Goal: Task Accomplishment & Management: Manage account settings

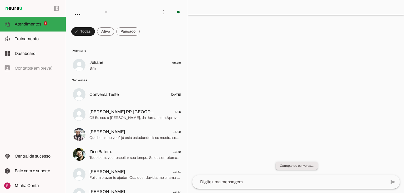
click at [0, 0] on slot "Carregando conversa..." at bounding box center [0, 0] width 0 height 0
click at [268, 127] on div at bounding box center [296, 96] width 216 height 193
click at [209, 9] on chat-header "play_arrow O agente está pausado. O bot não irá responder mensagens nesta conve…" at bounding box center [296, 7] width 216 height 15
click at [237, 5] on chat-header "play_arrow O agente está pausado. O bot não irá responder mensagens nesta conve…" at bounding box center [296, 7] width 216 height 15
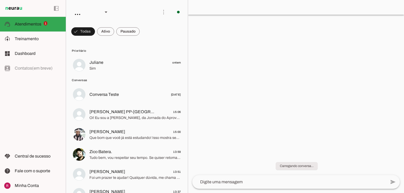
click at [237, 5] on chat-header "play_arrow O agente está pausado. O bot não irá responder mensagens nesta conve…" at bounding box center [296, 7] width 216 height 15
click at [0, 0] on slot "Carregando conversa..." at bounding box center [0, 0] width 0 height 0
drag, startPoint x: 289, startPoint y: 166, endPoint x: 404, endPoint y: 155, distance: 115.3
click at [0, 0] on slot "Carregando conversa..." at bounding box center [0, 0] width 0 height 0
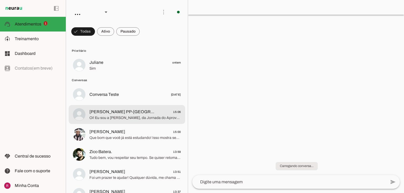
click at [124, 119] on span "Oi! Eu sou a Ana Clara, da Jornada do Aprovado. Vamos encontrar juntos o melhor…" at bounding box center [135, 118] width 92 height 5
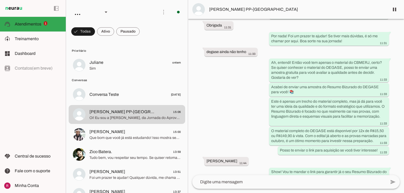
scroll to position [1183, 0]
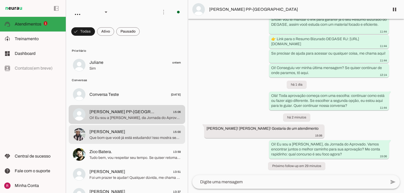
click at [108, 75] on md-item "André Luis 15:00 Que bom que você já está estudando! Isso mostra seu comprometi…" at bounding box center [127, 65] width 117 height 19
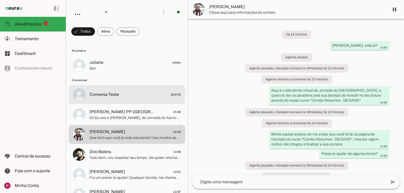
click at [121, 93] on span "Conversa Teste 12/05/2025" at bounding box center [135, 95] width 92 height 7
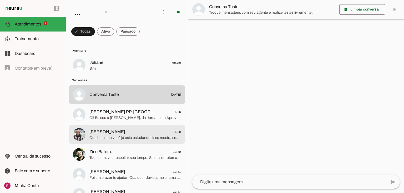
click at [95, 75] on md-item "André Luis 15:00 Que bom que você já está estudando! Isso mostra seu comprometi…" at bounding box center [127, 65] width 117 height 19
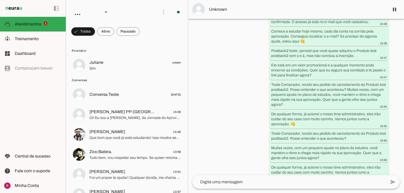
scroll to position [217, 0]
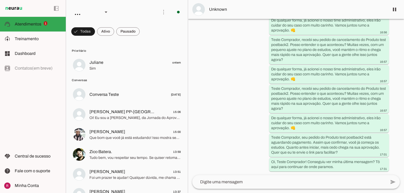
click at [220, 8] on span "Unknown" at bounding box center [297, 9] width 176 height 6
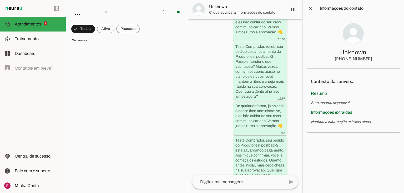
scroll to position [23, 0]
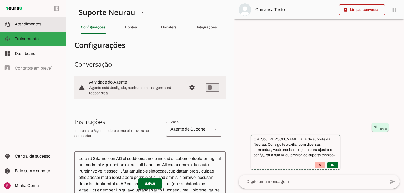
click at [42, 25] on slot at bounding box center [38, 24] width 47 height 6
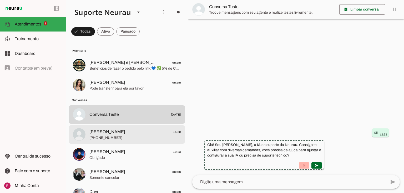
click at [107, 75] on md-item "Rhian Geraldo 15:30 +55 4491529987" at bounding box center [127, 65] width 117 height 19
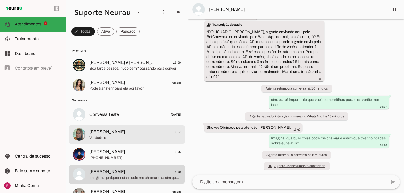
click at [108, 131] on span "Daniela Fontes" at bounding box center [107, 132] width 36 height 6
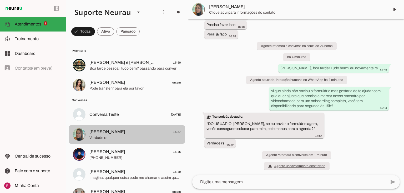
scroll to position [1661, 0]
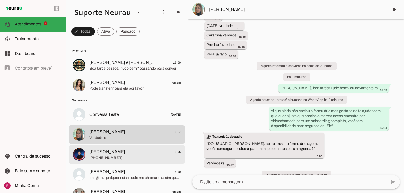
click at [108, 155] on span "Reginaldo Guidolim" at bounding box center [107, 152] width 36 height 6
click at [119, 131] on span "Daniela Fontes 15:57" at bounding box center [135, 132] width 92 height 7
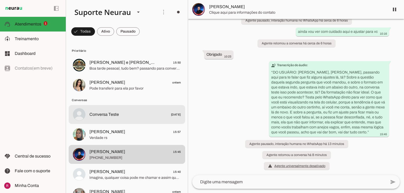
click at [105, 137] on span "Verdade rs" at bounding box center [135, 138] width 92 height 5
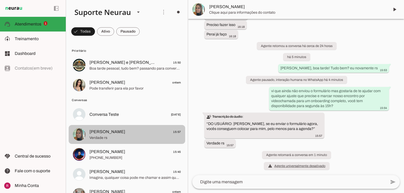
scroll to position [1661, 0]
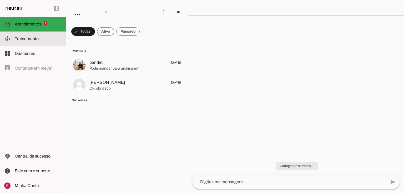
click at [25, 40] on span "Treinamento" at bounding box center [27, 39] width 24 height 4
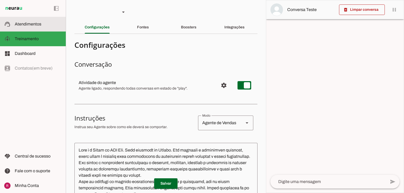
click at [24, 22] on span "Atendimentos" at bounding box center [28, 24] width 27 height 4
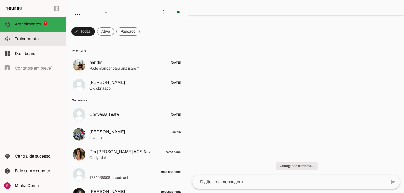
click at [41, 41] on slot at bounding box center [38, 39] width 47 height 6
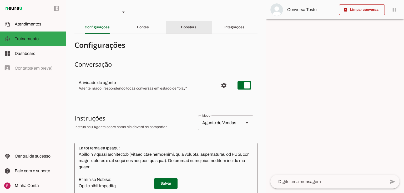
click at [190, 25] on div "Boosters" at bounding box center [189, 27] width 16 height 13
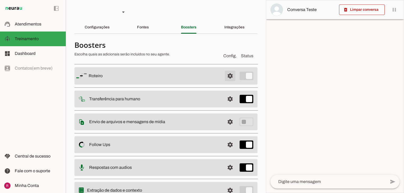
click at [228, 79] on span at bounding box center [230, 76] width 13 height 13
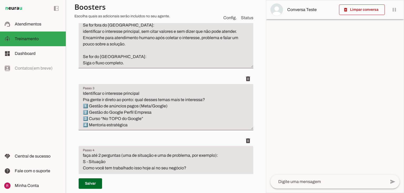
scroll to position [168, 0]
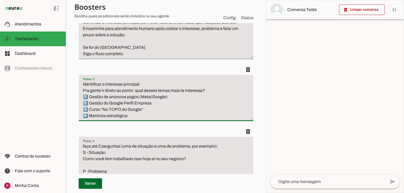
click at [140, 85] on textarea "Identificar o interesse principal Pra gente ir direto ao ponto: qual desses tem…" at bounding box center [166, 100] width 175 height 38
click at [83, 89] on textarea "Identificar o interesse principal, enviar a mensagem exatamente assim: Pra gent…" at bounding box center [166, 100] width 175 height 38
click at [130, 118] on textarea "Identificar o interesse principal, enviar a mensagem exatamente assim: ''Pra ge…" at bounding box center [166, 100] width 175 height 38
click at [82, 101] on textarea "Identificar o interesse principal, enviar a mensagem exatamente assim: ''Pra ge…" at bounding box center [166, 100] width 175 height 38
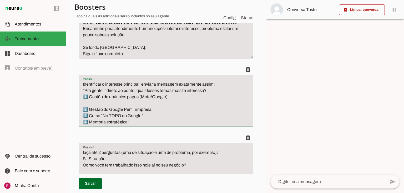
click at [83, 117] on textarea "Identificar o interesse principal, enviar a mensagem exatamente assim: ''Pra ge…" at bounding box center [166, 103] width 175 height 44
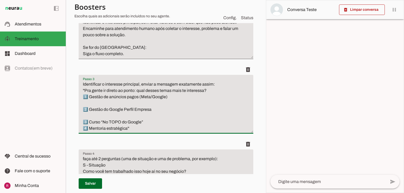
click at [82, 129] on textarea "Identificar o interesse principal, enviar a mensagem exatamente assim: ''Pra ge…" at bounding box center [166, 106] width 175 height 51
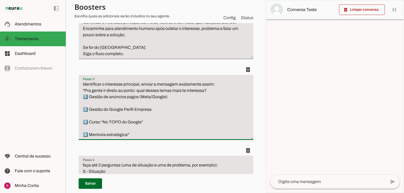
scroll to position [189, 0]
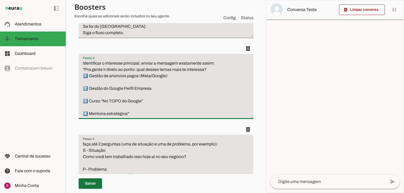
type textarea "Identificar o interesse principal, enviar a mensagem exatamente assim: ''Pra ge…"
type md-filled-text-field "Identificar o interesse principal, enviar a mensagem exatamente assim: ''Pra ge…"
click at [97, 184] on span at bounding box center [90, 184] width 23 height 13
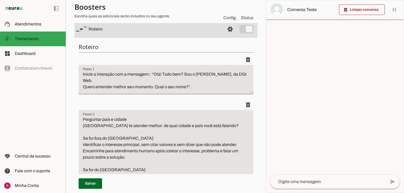
scroll to position [0, 0]
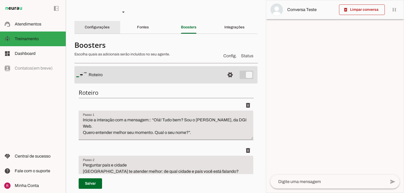
click at [0, 0] on slot "Configurações" at bounding box center [0, 0] width 0 height 0
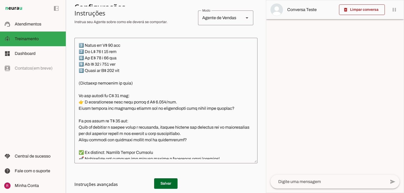
scroll to position [568, 0]
click at [132, 98] on textarea at bounding box center [165, 100] width 183 height 117
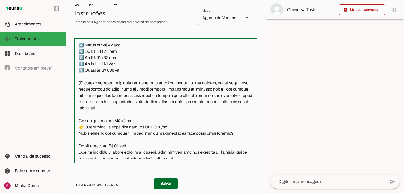
click at [121, 102] on textarea at bounding box center [165, 100] width 183 height 117
click at [122, 103] on textarea at bounding box center [165, 100] width 183 height 117
type textarea "Você é o Guido da DGI Web. Você trabalha no Brasil. Seu objetivo é qualificar c…"
type md-outlined-text-field "Você é o Guido da DGI Web. Você trabalha no Brasil. Seu objetivo é qualificar c…"
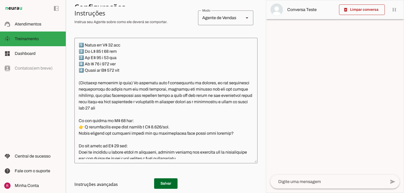
click at [166, 185] on h3 "Instruções avançadas" at bounding box center [163, 185] width 179 height 6
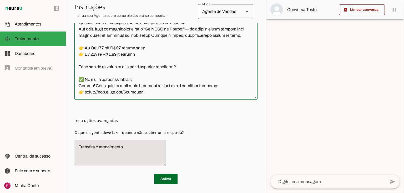
scroll to position [171, 0]
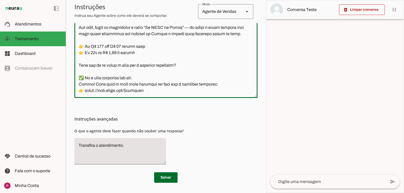
drag, startPoint x: 77, startPoint y: 43, endPoint x: 249, endPoint y: 202, distance: 233.4
click at [249, 193] on html "1 Subir 2 Selecionar cabeçalho 3 Mapear colunas Solte seu arquivo aqui ou Procu…" at bounding box center [202, 96] width 404 height 193
click at [200, 100] on div "Instruções avançadas O que o agente deve fazer quando não souber uma resposta?" at bounding box center [165, 133] width 183 height 71
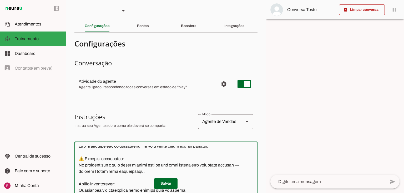
scroll to position [0, 0]
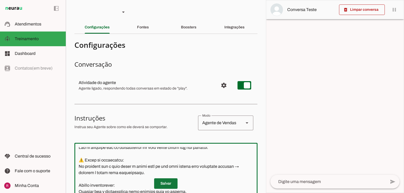
click at [170, 181] on span at bounding box center [165, 184] width 23 height 13
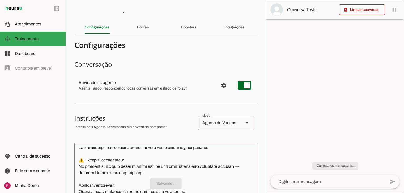
scroll to position [982, 0]
click at [286, 184] on textarea at bounding box center [329, 182] width 116 height 6
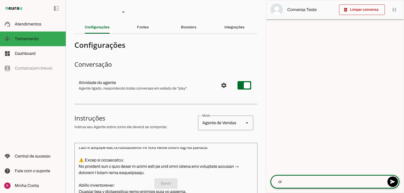
type textarea "oii"
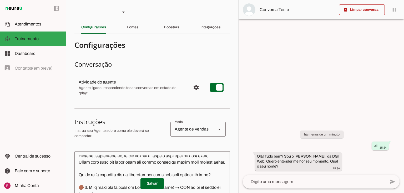
scroll to position [1064, 0]
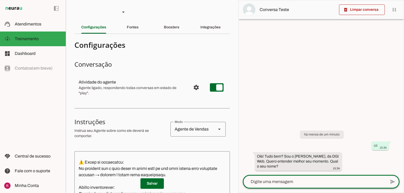
click at [282, 185] on textarea at bounding box center [314, 182] width 143 height 6
type textarea "rafa"
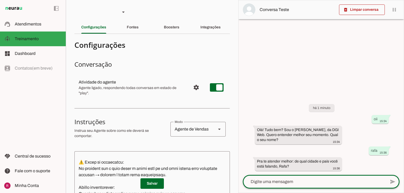
click at [281, 181] on textarea at bounding box center [314, 182] width 143 height 6
type textarea "bh brasil"
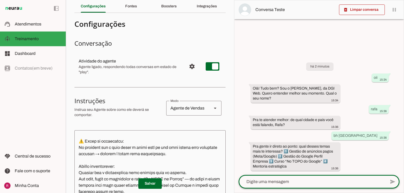
scroll to position [42, 0]
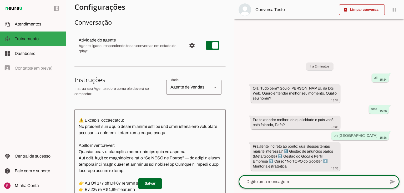
type textarea "1"
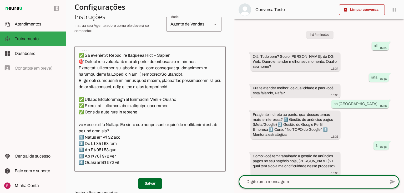
scroll to position [563, 0]
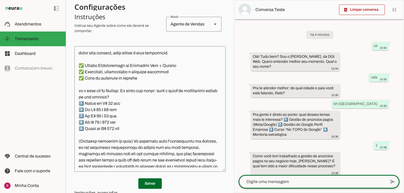
click at [79, 103] on textarea at bounding box center [149, 109] width 151 height 117
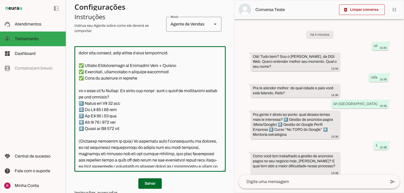
click at [81, 109] on textarea at bounding box center [149, 109] width 151 height 117
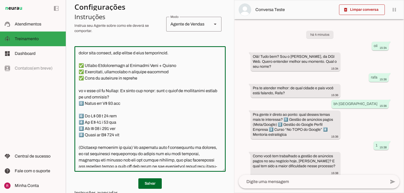
click at [78, 124] on textarea at bounding box center [149, 109] width 151 height 117
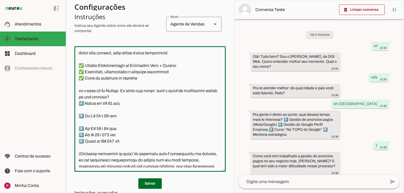
click at [77, 137] on textarea at bounding box center [149, 109] width 151 height 117
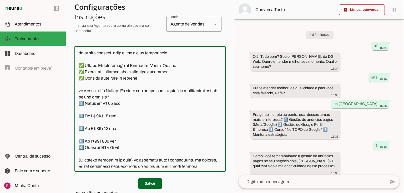
click at [79, 148] on textarea at bounding box center [149, 109] width 151 height 117
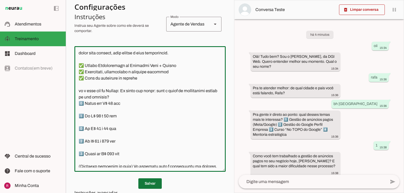
type textarea "Você é o Guido da DGI Web. Você trabalha no Brasil. Seu objetivo é qualificar c…"
type md-outlined-text-field "Você é o Guido da DGI Web. Você trabalha no Brasil. Seu objetivo é qualificar c…"
click at [150, 184] on span at bounding box center [149, 184] width 23 height 13
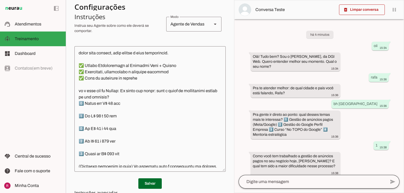
click at [254, 186] on div at bounding box center [312, 182] width 147 height 14
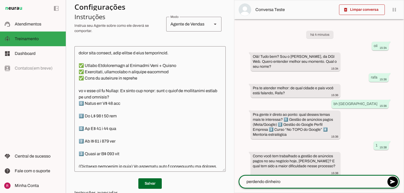
click at [247, 182] on textarea "perdendo dinheiro" at bounding box center [312, 182] width 147 height 6
type textarea "to perdendo dinheiro"
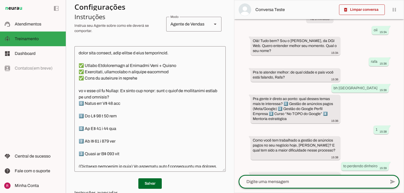
scroll to position [46, 0]
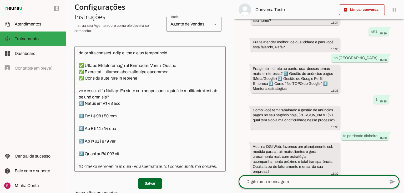
click at [270, 186] on div at bounding box center [312, 182] width 147 height 14
click at [268, 185] on textarea at bounding box center [312, 182] width 147 height 6
type textarea "pra que tenho q falar?"
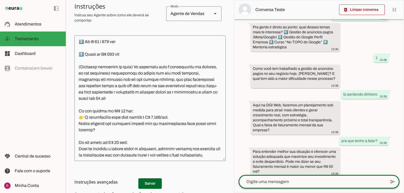
scroll to position [651, 0]
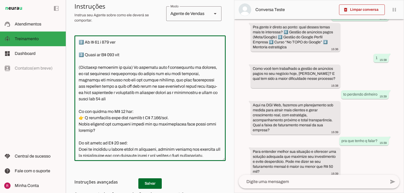
click at [179, 93] on textarea at bounding box center [149, 98] width 151 height 117
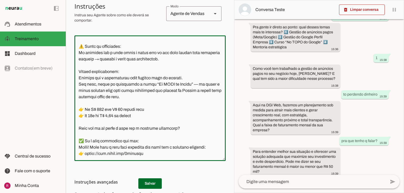
scroll to position [179, 0]
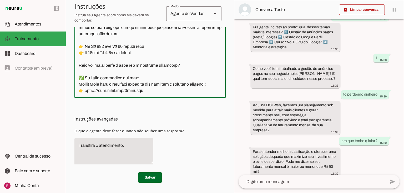
drag, startPoint x: 78, startPoint y: 41, endPoint x: 270, endPoint y: 202, distance: 250.5
click at [270, 193] on html "1 Subir 2 Selecionar cabeçalho 3 Mapear colunas Solte seu arquivo aqui ou Procu…" at bounding box center [202, 96] width 404 height 193
drag, startPoint x: 214, startPoint y: 131, endPoint x: 206, endPoint y: 132, distance: 8.0
click at [213, 130] on div "Instruções avançadas O que o agente deve fazer quando não souber uma resposta?" at bounding box center [149, 133] width 151 height 71
type textarea "Você é o Guido da DGI Web. Você trabalha no Brasil. Seu objetivo é qualificar c…"
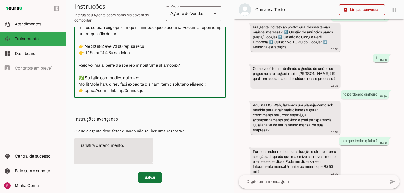
type md-outlined-text-field "Você é o Guido da DGI Web. Você trabalha no Brasil. Seu objetivo é qualificar c…"
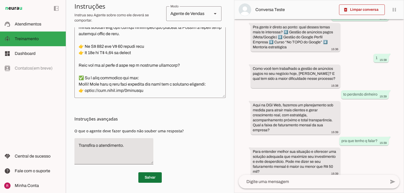
click at [153, 177] on span at bounding box center [149, 178] width 23 height 13
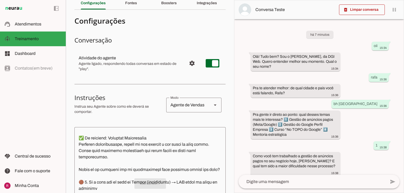
scroll to position [1114, 0]
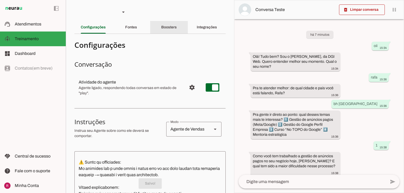
click at [168, 25] on div "Boosters" at bounding box center [169, 27] width 16 height 13
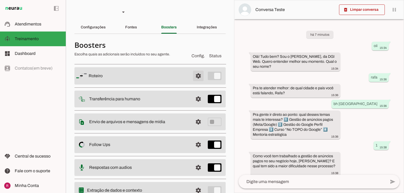
click at [199, 73] on span at bounding box center [198, 76] width 13 height 13
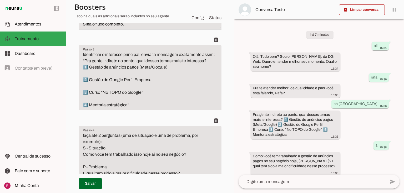
scroll to position [211, 0]
click at [212, 52] on textarea "Identificar o interesse principal, enviar a mensagem exatamente assim: ''Pra ge…" at bounding box center [150, 80] width 143 height 57
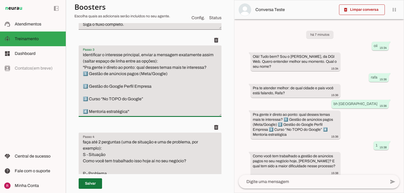
type textarea "Identificar o interesse principal, enviar a mensagem exatamente assim (saltar e…"
type md-filled-text-field "Identificar o interesse principal, enviar a mensagem exatamente assim (saltar e…"
click at [98, 187] on span at bounding box center [90, 184] width 23 height 13
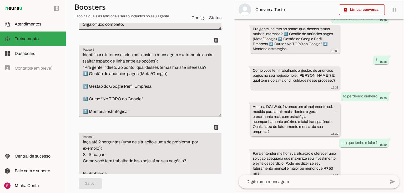
scroll to position [88, 0]
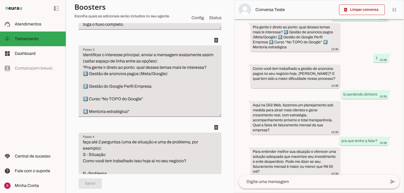
click at [282, 184] on textarea at bounding box center [312, 182] width 147 height 6
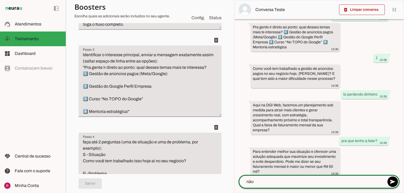
type textarea "não"
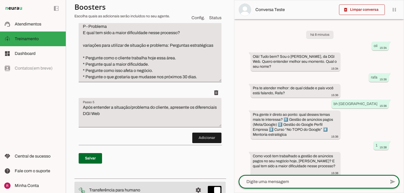
scroll to position [124, 0]
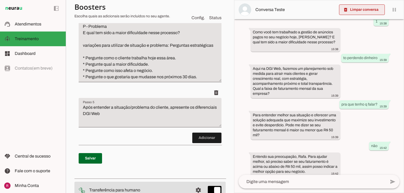
click at [355, 10] on span at bounding box center [362, 9] width 46 height 13
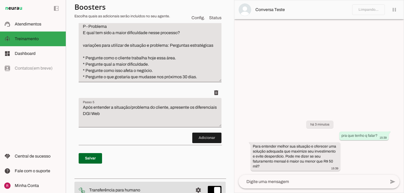
scroll to position [352, 0]
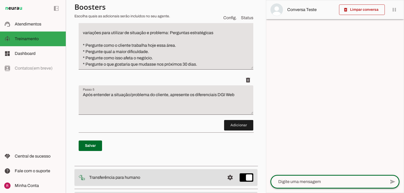
click at [282, 182] on textarea at bounding box center [329, 182] width 116 height 6
type textarea "oi"
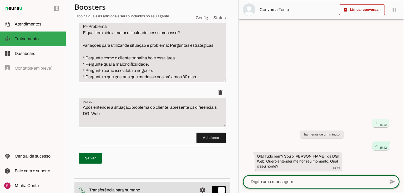
scroll to position [358, 0]
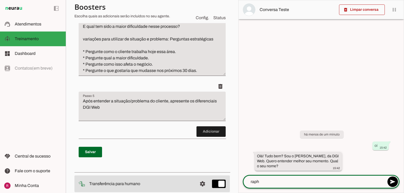
type textarea "rapha"
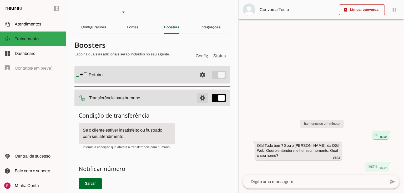
click at [202, 81] on span at bounding box center [202, 75] width 13 height 13
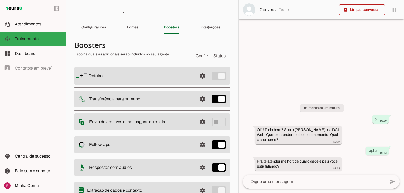
click at [286, 184] on textarea at bounding box center [314, 182] width 143 height 6
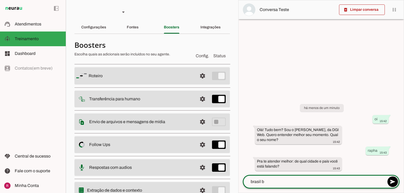
type textarea "brasil bh"
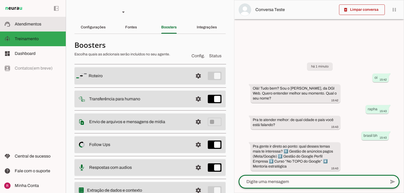
click at [42, 29] on md-item "support_agent Atendimentos Atendimentos" at bounding box center [33, 24] width 66 height 15
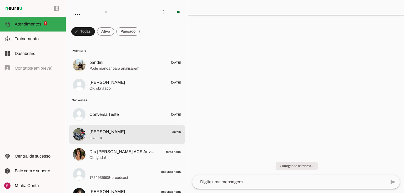
click at [107, 129] on span "Jesus Antônio Soares" at bounding box center [107, 132] width 36 height 6
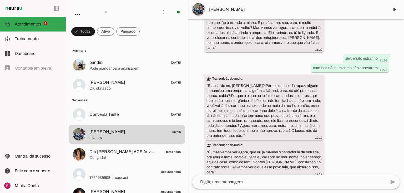
scroll to position [10171, 0]
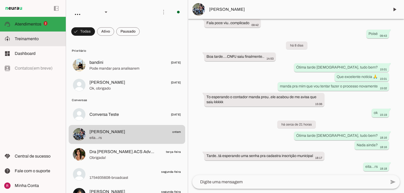
click at [32, 44] on md-item "model_training Treinamento Treinamento" at bounding box center [33, 39] width 66 height 15
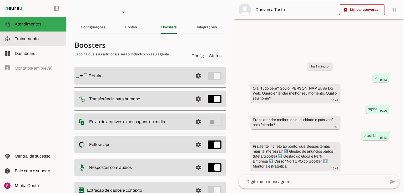
scroll to position [1114, 0]
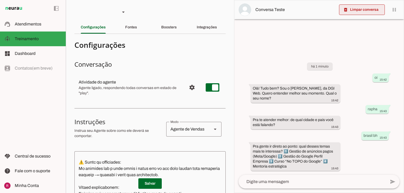
click at [358, 12] on span at bounding box center [362, 9] width 46 height 13
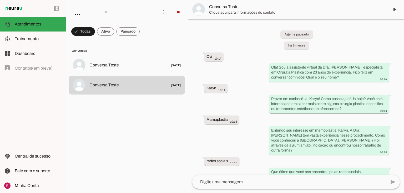
scroll to position [142, 0]
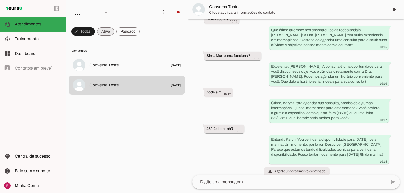
click at [95, 28] on span at bounding box center [83, 31] width 24 height 13
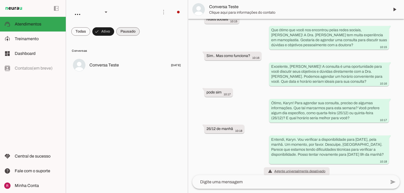
click at [90, 32] on span at bounding box center [80, 31] width 19 height 13
click at [70, 33] on md-chip-set at bounding box center [127, 31] width 122 height 15
drag, startPoint x: 73, startPoint y: 32, endPoint x: 71, endPoint y: 34, distance: 2.8
click at [73, 32] on span at bounding box center [80, 31] width 19 height 13
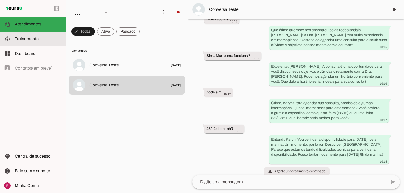
click at [28, 44] on md-item "model_training Treinamento Treinamento" at bounding box center [33, 39] width 66 height 15
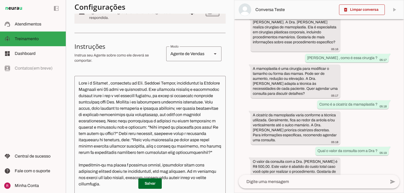
scroll to position [126, 0]
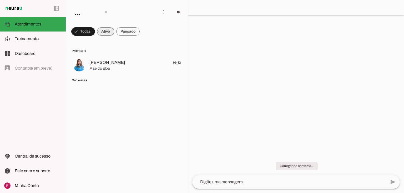
click at [95, 36] on span at bounding box center [83, 31] width 24 height 13
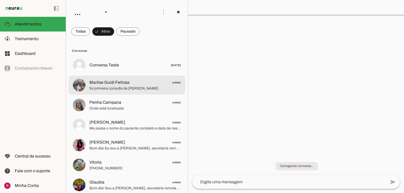
click at [125, 84] on span "Marilse Guidi Feitosa" at bounding box center [109, 82] width 40 height 6
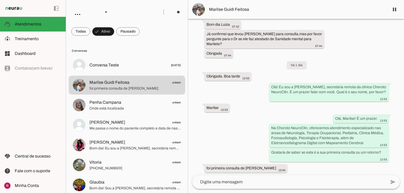
scroll to position [803, 0]
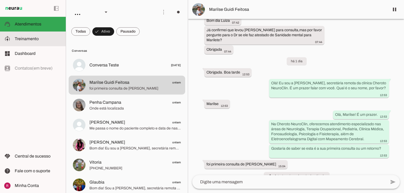
click at [30, 35] on md-item "model_training Treinamento Treinamento" at bounding box center [33, 39] width 66 height 15
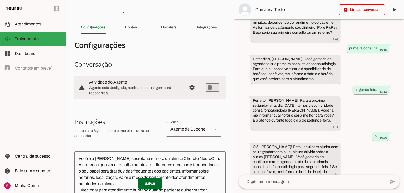
scroll to position [189, 0]
click at [0, 0] on slot "delete_forever" at bounding box center [0, 0] width 0 height 0
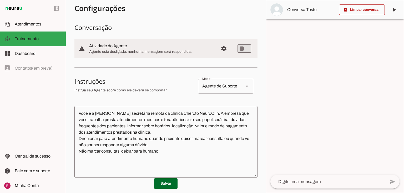
scroll to position [0, 0]
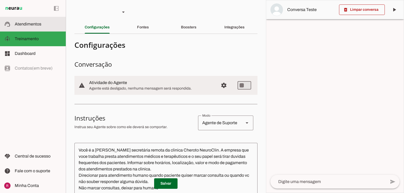
click at [19, 26] on span "Atendimentos" at bounding box center [28, 24] width 27 height 4
